Goal: Task Accomplishment & Management: Manage account settings

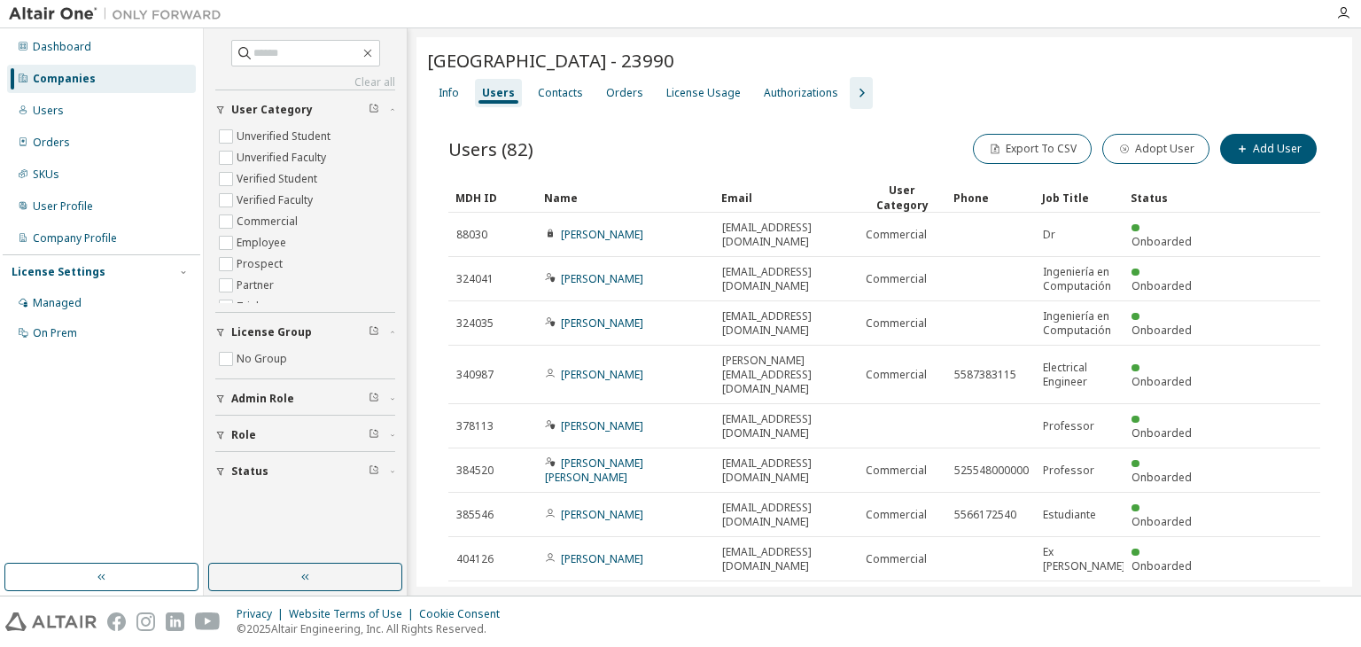
drag, startPoint x: 423, startPoint y: 58, endPoint x: 748, endPoint y: 61, distance: 324.2
click at [748, 61] on div "Universidad Autonoma Metropolitana - 23990 Clear Load Save Save As Field Operat…" at bounding box center [883, 414] width 935 height 754
click at [727, 137] on div "Users (82) Export To CSV Adopt User Add User" at bounding box center [884, 148] width 872 height 37
